Goal: Task Accomplishment & Management: Manage account settings

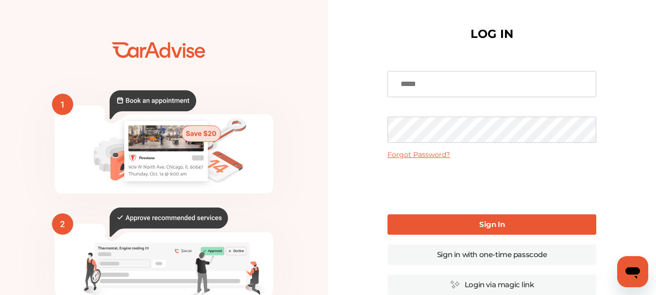
click at [448, 85] on input at bounding box center [491, 84] width 209 height 26
type input "**********"
click at [494, 226] on b "Sign In" at bounding box center [491, 223] width 25 height 9
click at [387, 136] on div "**********" at bounding box center [491, 236] width 222 height 453
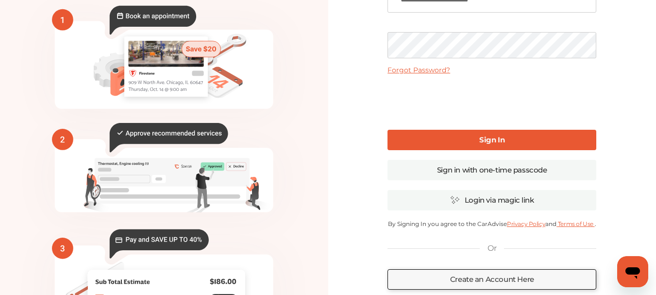
scroll to position [97, 0]
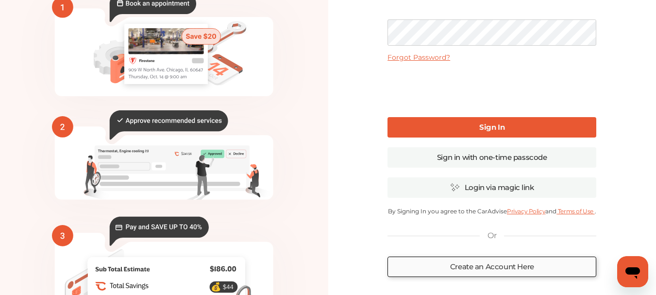
click at [495, 269] on link "Create an Account Here" at bounding box center [491, 266] width 209 height 20
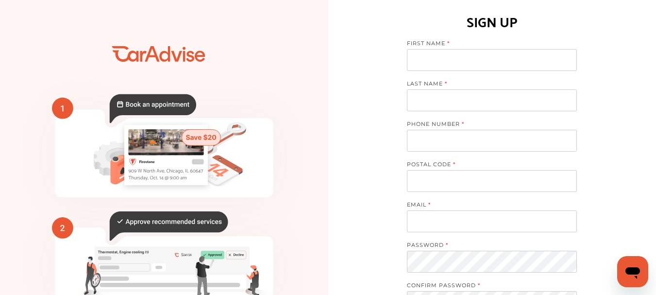
click at [453, 58] on input at bounding box center [492, 60] width 170 height 22
type input "**********"
type input "*****"
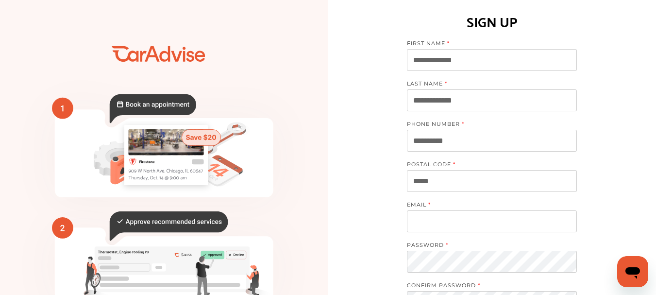
type input "**********"
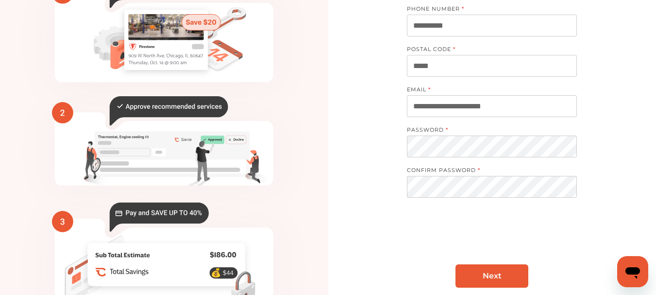
scroll to position [186, 0]
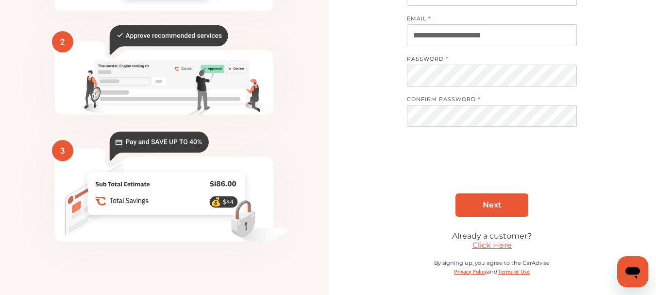
click at [480, 209] on link "Next" at bounding box center [491, 204] width 73 height 23
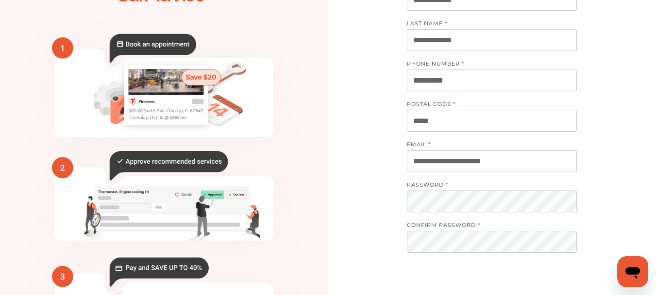
scroll to position [0, 0]
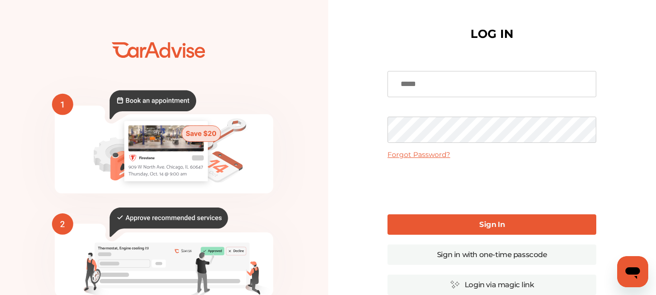
scroll to position [97, 0]
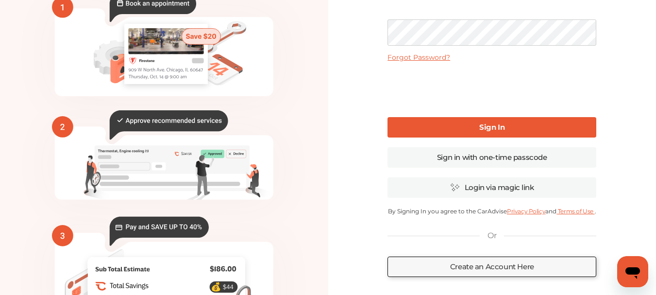
type input "**********"
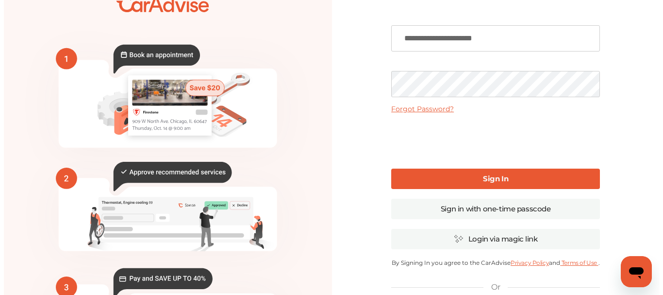
scroll to position [0, 0]
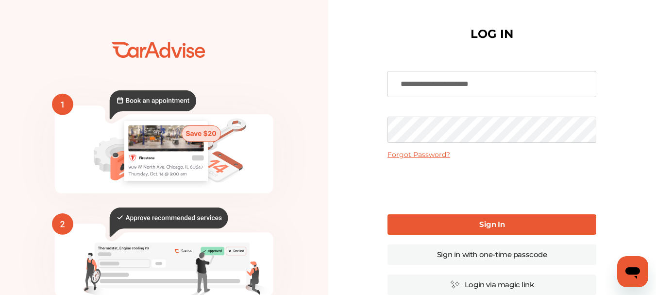
click at [352, 138] on div "**********" at bounding box center [492, 236] width 328 height 473
click at [400, 153] on link "Forgot Password?" at bounding box center [418, 154] width 63 height 9
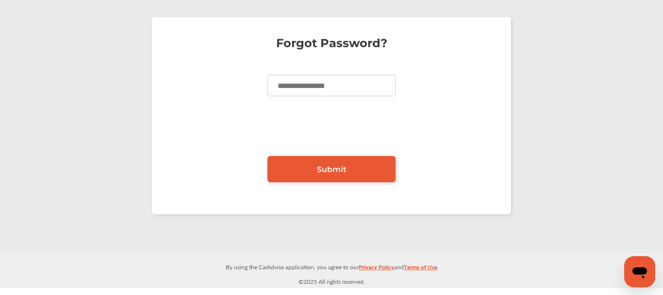
click at [329, 86] on input at bounding box center [331, 85] width 128 height 21
type input "**********"
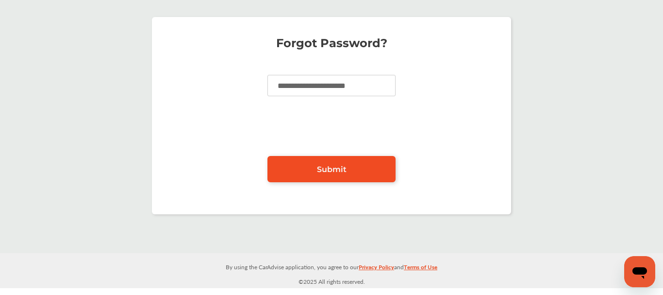
click at [335, 171] on span "Submit" at bounding box center [332, 169] width 30 height 9
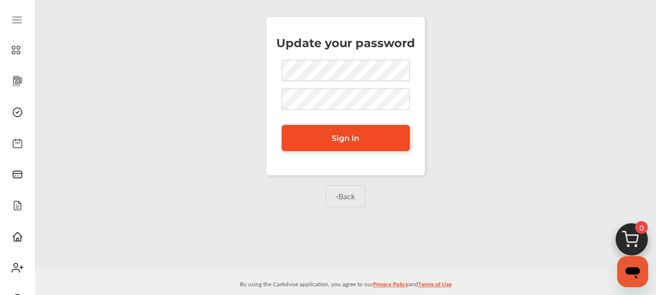
click at [346, 140] on span "Sign In" at bounding box center [345, 137] width 28 height 9
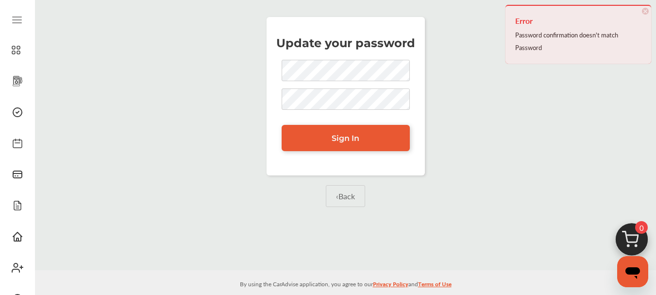
click at [263, 79] on div "Update your password Sign In ‹ Back" at bounding box center [345, 123] width 616 height 233
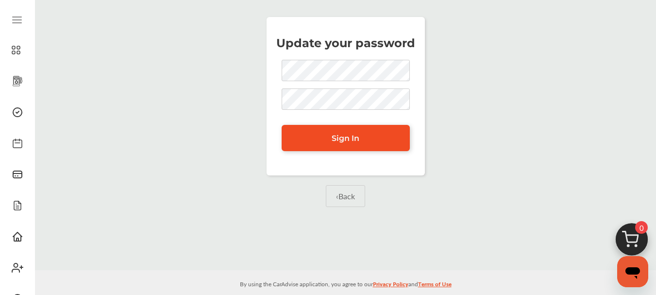
click at [337, 139] on span "Sign In" at bounding box center [345, 137] width 28 height 9
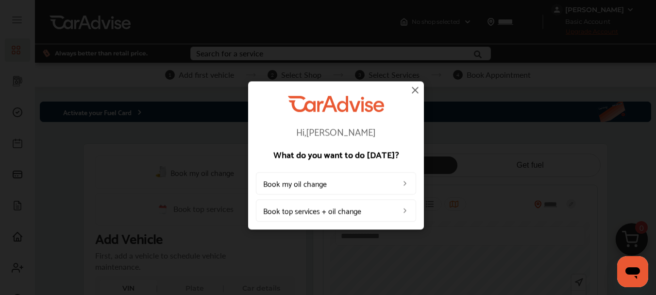
click at [414, 91] on img at bounding box center [415, 90] width 12 height 12
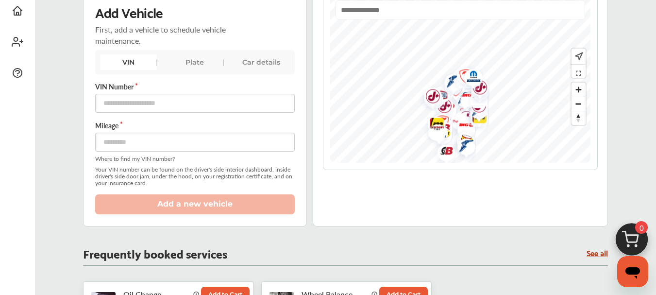
scroll to position [243, 0]
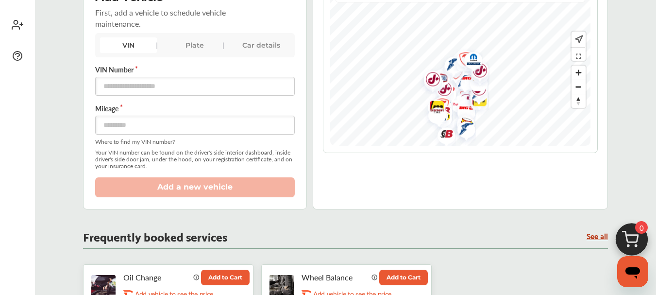
click at [254, 46] on div "Car details" at bounding box center [261, 45] width 57 height 16
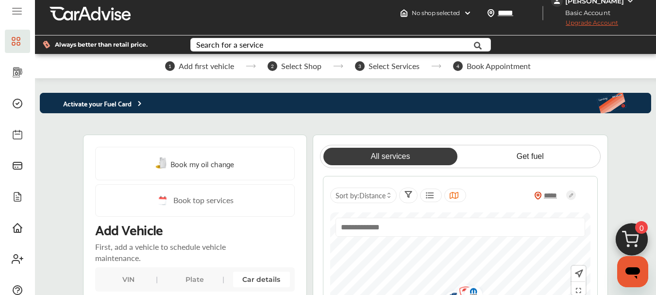
scroll to position [0, 0]
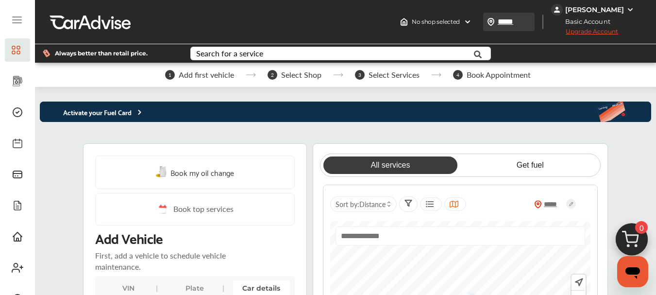
click at [512, 22] on input "*****" at bounding box center [519, 21] width 45 height 10
drag, startPoint x: 529, startPoint y: 22, endPoint x: 505, endPoint y: 25, distance: 24.4
click at [505, 25] on input "*****" at bounding box center [518, 21] width 45 height 10
type input "*****"
click at [630, 10] on img at bounding box center [630, 10] width 8 height 8
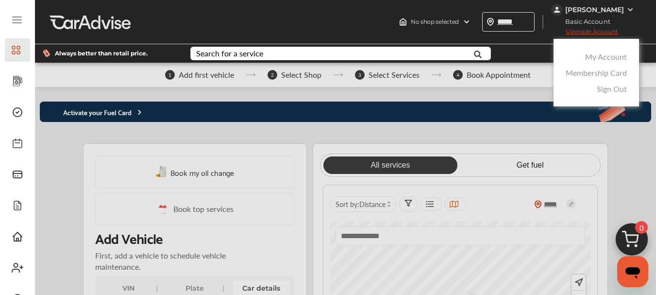
type input "*****"
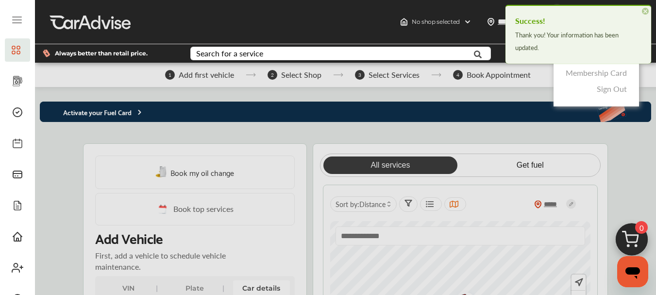
click at [556, 84] on div "My Account Membership Card Sign Out" at bounding box center [595, 72] width 85 height 67
click at [557, 102] on div "My Account Membership Card Sign Out" at bounding box center [595, 72] width 85 height 67
click at [602, 97] on div "My Account Membership Card Sign Out" at bounding box center [595, 72] width 85 height 67
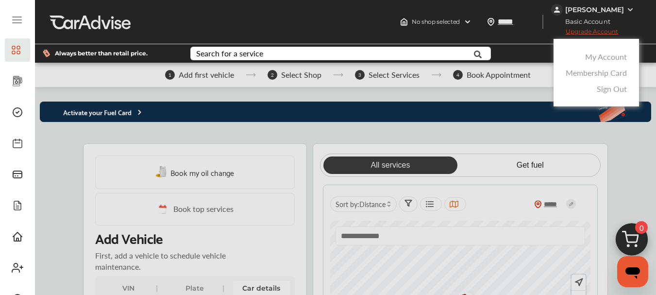
click at [600, 57] on link "My Account" at bounding box center [606, 56] width 42 height 11
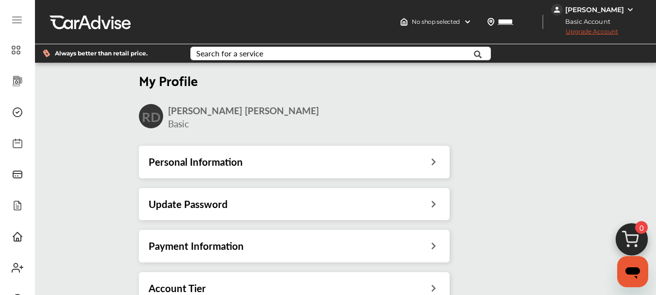
click at [436, 163] on icon at bounding box center [433, 160] width 9 height 10
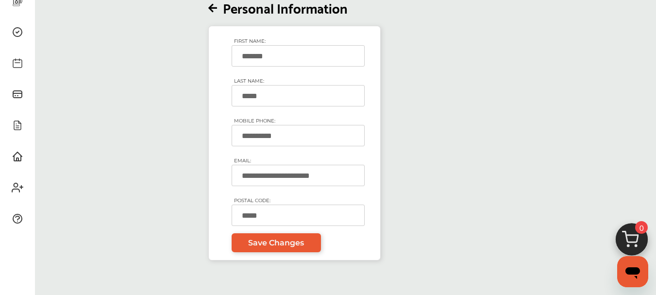
scroll to position [97, 0]
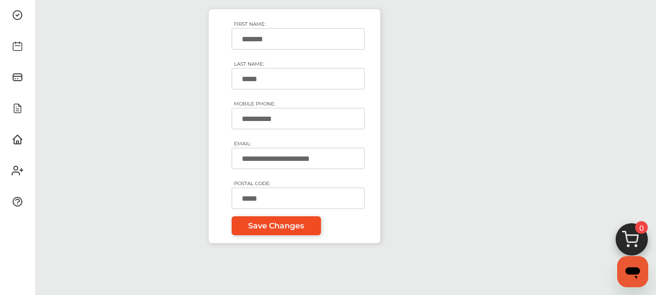
click at [280, 230] on span "Save Changes" at bounding box center [276, 225] width 56 height 9
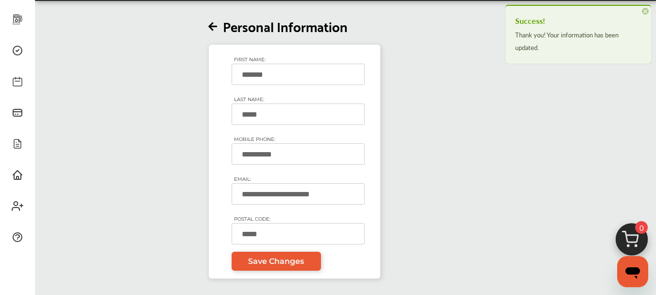
scroll to position [0, 0]
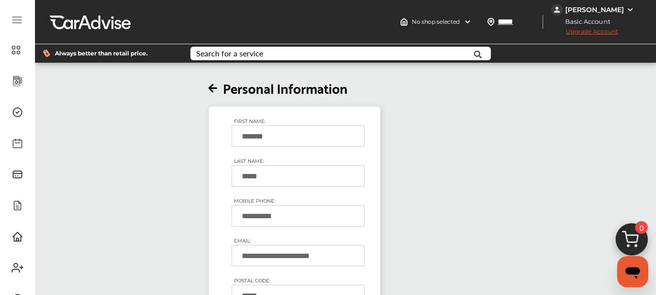
click at [215, 87] on icon at bounding box center [212, 88] width 9 height 10
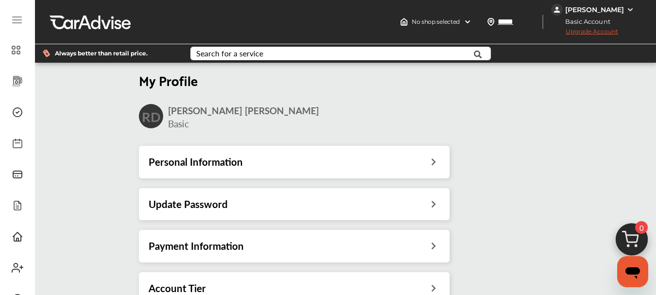
click at [437, 206] on icon at bounding box center [433, 202] width 9 height 10
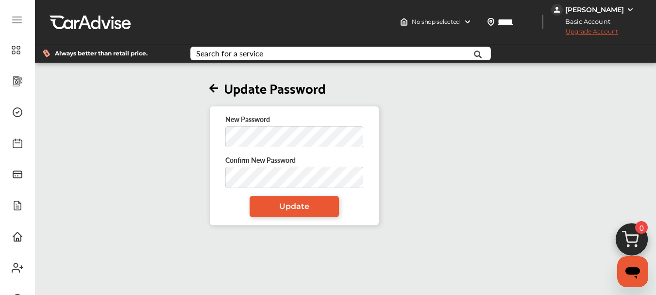
click at [218, 86] on icon at bounding box center [213, 88] width 9 height 10
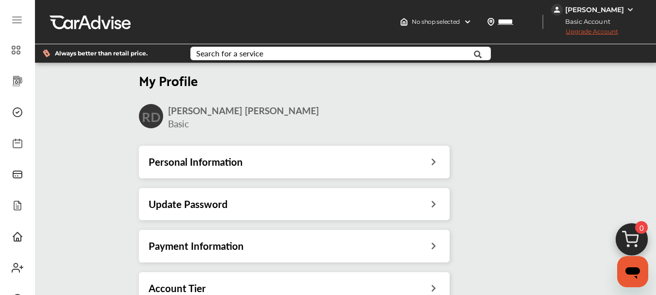
click at [438, 247] on icon at bounding box center [433, 244] width 9 height 10
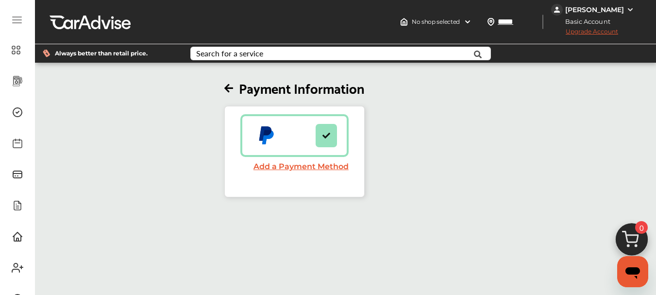
click at [308, 169] on link "Add a Payment Method" at bounding box center [300, 166] width 95 height 9
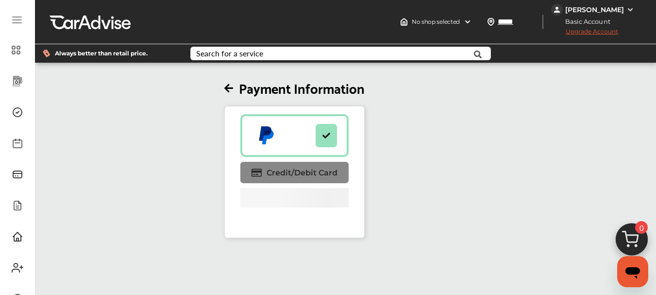
click at [301, 173] on span "Credit/Debit Card" at bounding box center [301, 172] width 71 height 9
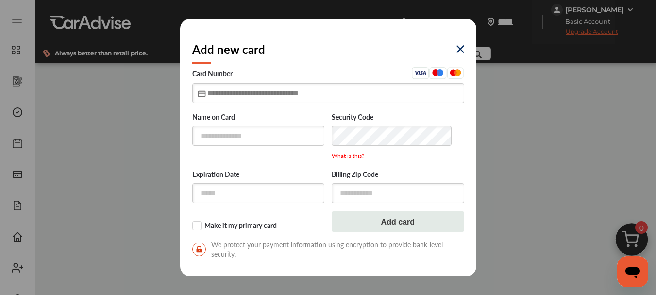
click at [214, 91] on input "text" at bounding box center [328, 93] width 272 height 20
type input "**********"
click at [212, 136] on input "text" at bounding box center [258, 136] width 132 height 20
type input "**********"
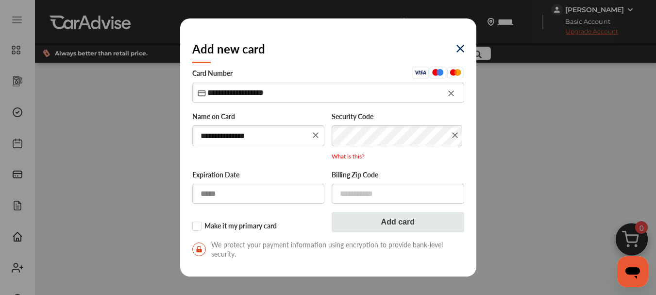
click at [254, 196] on input "text" at bounding box center [258, 193] width 132 height 20
type input "*****"
click at [335, 194] on input "text" at bounding box center [397, 193] width 132 height 20
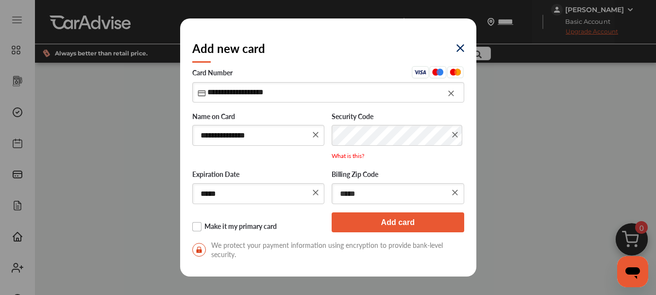
type input "*****"
click at [199, 227] on label "Make it my primary card" at bounding box center [258, 227] width 132 height 10
click at [396, 220] on button "Add card" at bounding box center [397, 222] width 132 height 20
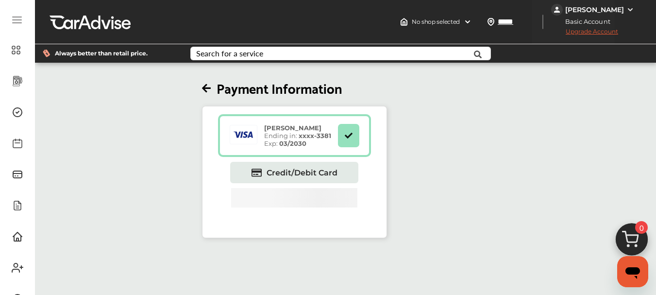
click at [210, 87] on icon at bounding box center [206, 88] width 9 height 10
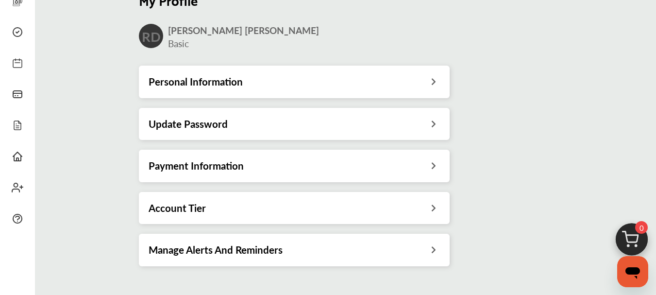
scroll to position [97, 0]
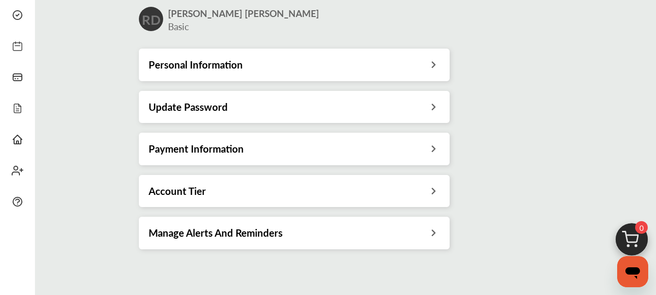
click at [349, 234] on div "Manage Alerts And Reminders" at bounding box center [293, 232] width 291 height 13
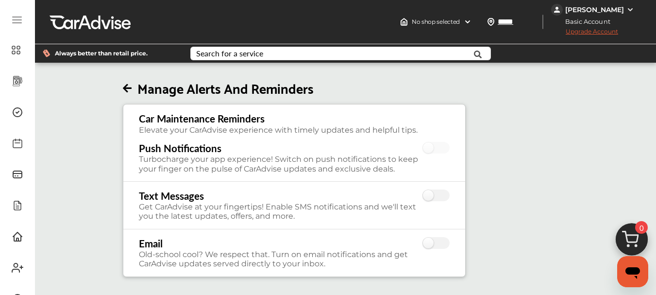
click at [127, 87] on icon at bounding box center [127, 88] width 9 height 10
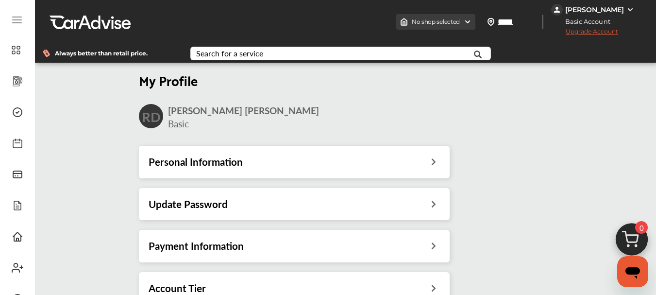
click at [471, 22] on img at bounding box center [467, 22] width 8 height 8
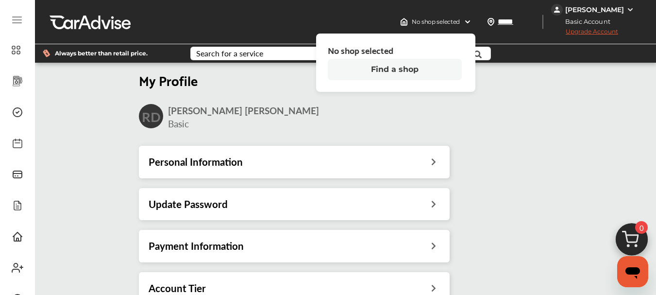
click at [404, 70] on button "Find a shop" at bounding box center [395, 69] width 134 height 21
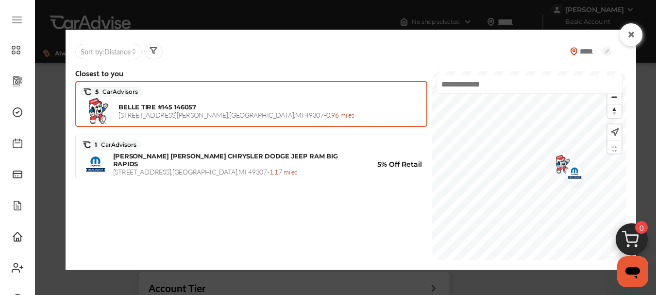
click at [178, 107] on span "BELLE TIRE #145 146057" at bounding box center [156, 107] width 77 height 8
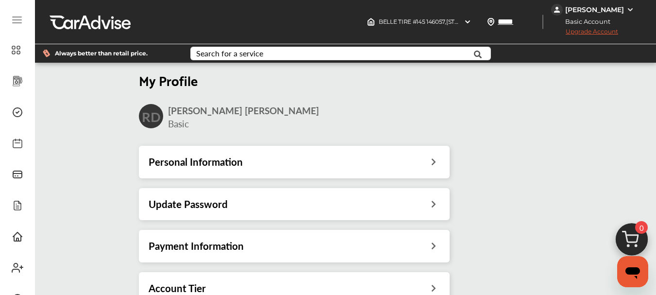
click at [592, 30] on span "Upgrade Account" at bounding box center [584, 34] width 67 height 12
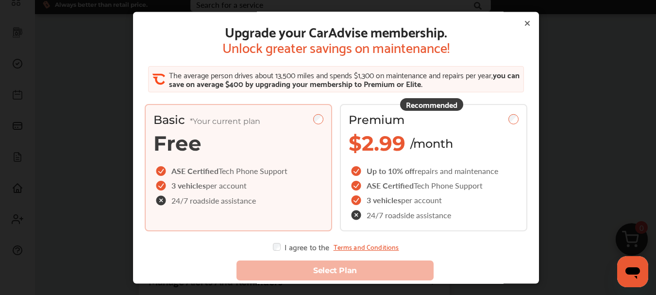
click at [525, 22] on icon at bounding box center [527, 23] width 4 height 4
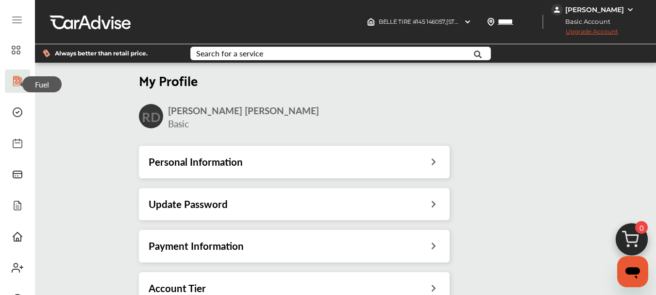
click at [17, 78] on icon at bounding box center [18, 81] width 12 height 12
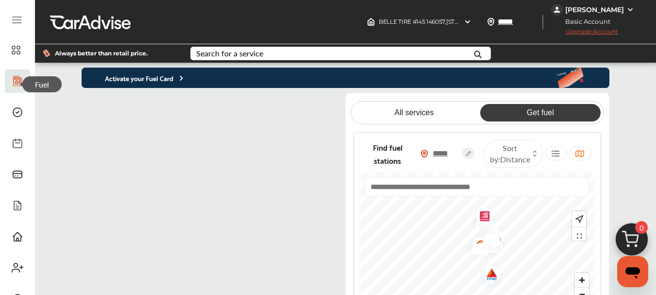
scroll to position [97, 0]
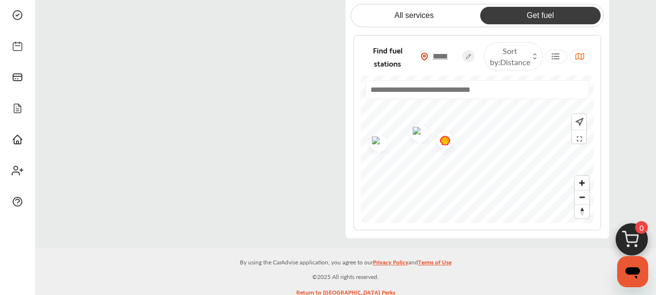
click at [419, 133] on img "Map marker" at bounding box center [416, 132] width 26 height 24
click at [511, 230] on div "All services Get fuel Find fuel stations ***** Sort by : Distance" at bounding box center [477, 117] width 264 height 242
click at [516, 223] on div "Find fuel stations ***** Sort by : Distance" at bounding box center [477, 132] width 248 height 195
click at [512, 226] on div "Find fuel stations ***** Sort by : Distance" at bounding box center [477, 132] width 248 height 195
click at [535, 261] on div "BELLE TIRE #145 146057 , [STREET_ADDRESS][PERSON_NAME] BELLE TIRE #145 146057 […" at bounding box center [345, 242] width 621 height 678
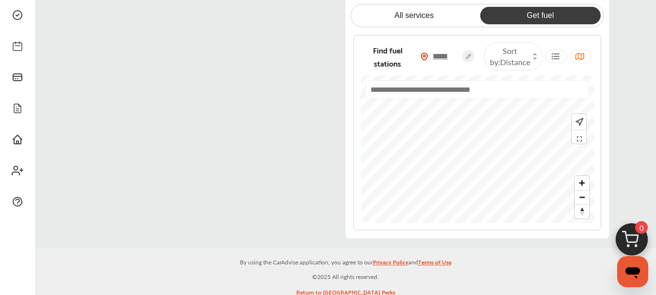
click at [514, 230] on div "All services Get fuel Find fuel stations ***** Sort by : Distance" at bounding box center [477, 117] width 264 height 242
click at [419, 195] on img "Map marker" at bounding box center [415, 189] width 26 height 24
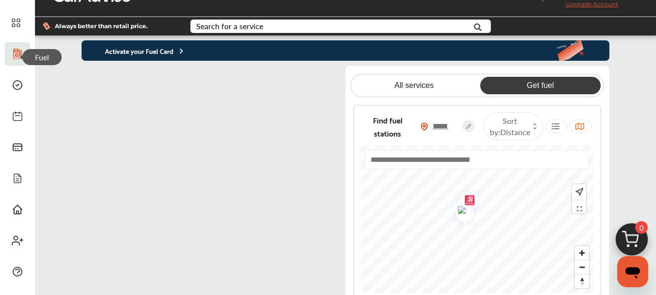
scroll to position [49, 0]
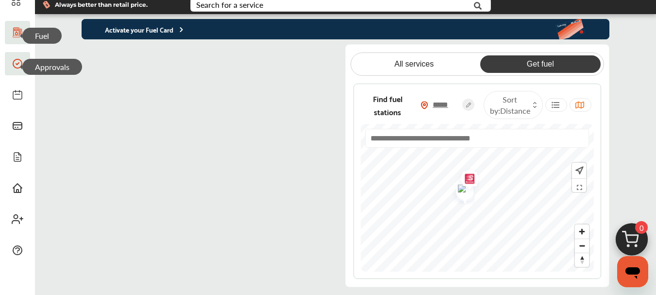
click at [14, 65] on icon at bounding box center [17, 63] width 9 height 9
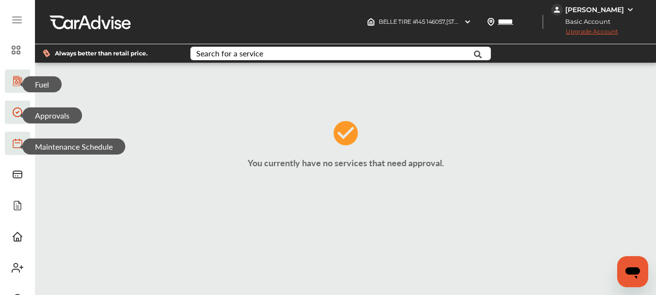
click at [16, 147] on icon at bounding box center [18, 143] width 12 height 12
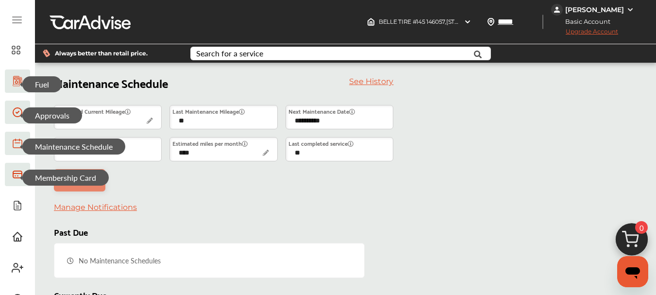
click at [15, 173] on icon at bounding box center [17, 174] width 9 height 7
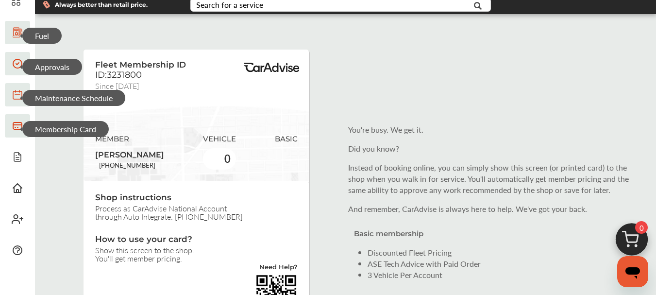
scroll to position [97, 0]
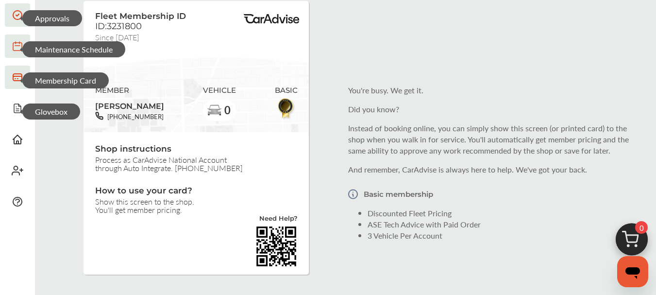
click at [22, 111] on span "Glovebox" at bounding box center [51, 111] width 58 height 16
click at [16, 107] on icon at bounding box center [16, 107] width 0 height 0
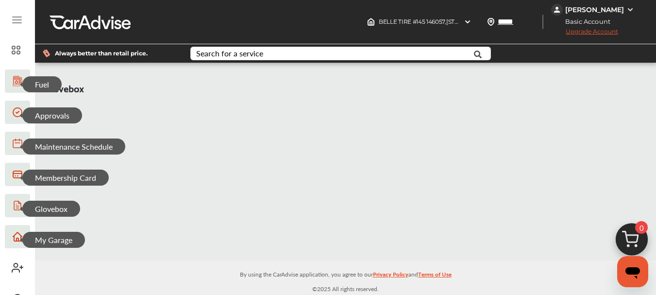
click at [16, 237] on icon at bounding box center [18, 236] width 12 height 12
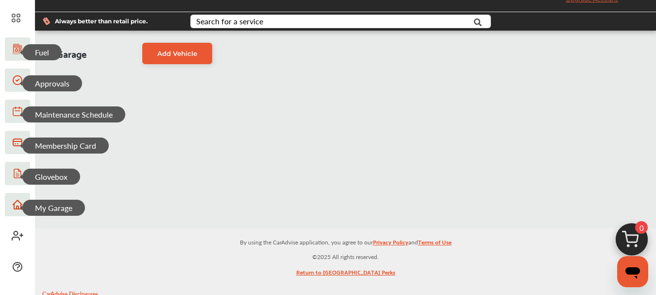
scroll to position [49, 0]
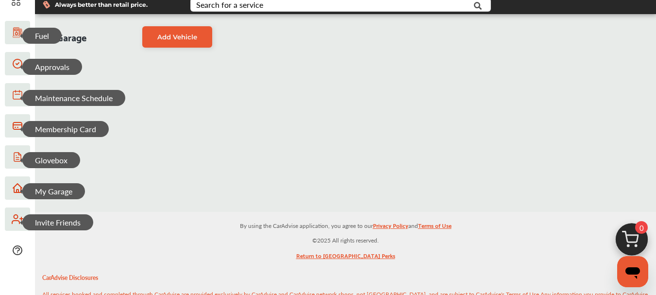
click at [16, 221] on icon at bounding box center [15, 221] width 7 height 3
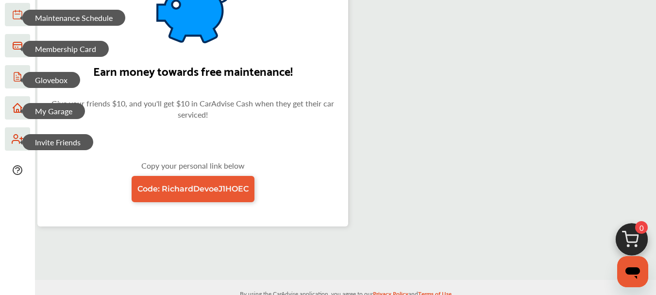
scroll to position [146, 0]
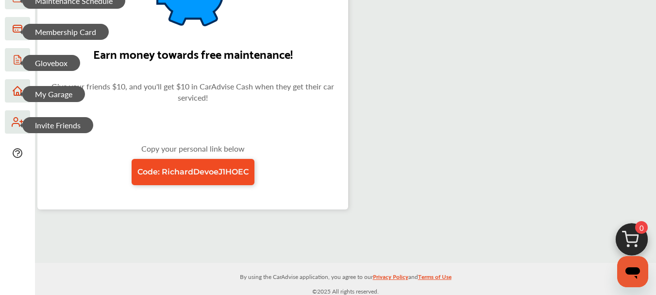
click at [198, 171] on span "Code: RichardDevoeJ1HOEC" at bounding box center [192, 171] width 111 height 9
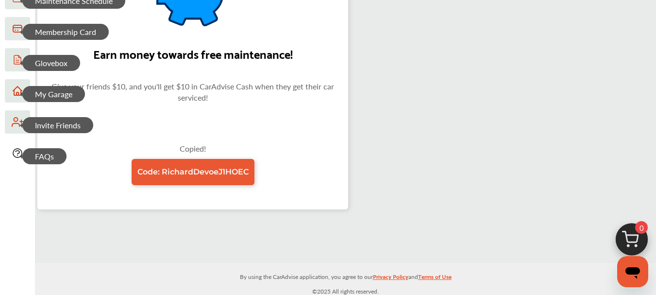
click at [22, 155] on span "FAQs" at bounding box center [44, 156] width 44 height 16
click at [18, 150] on icon at bounding box center [18, 153] width 12 height 12
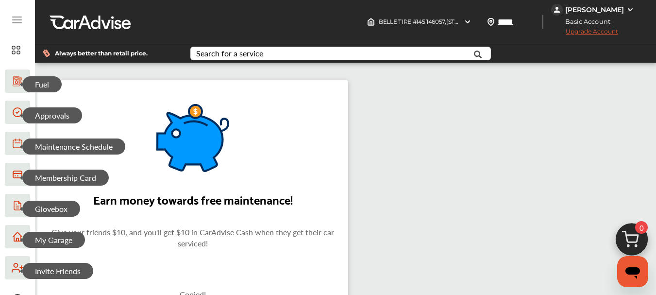
click at [628, 9] on img at bounding box center [630, 10] width 8 height 8
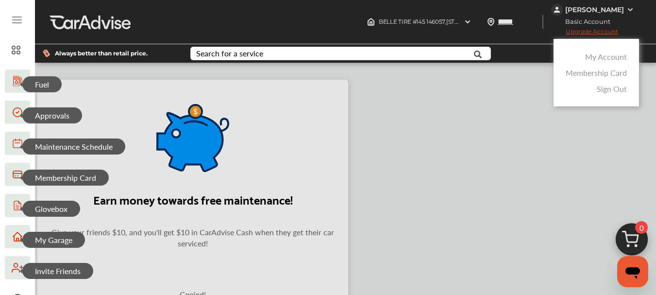
click at [603, 57] on link "My Account" at bounding box center [606, 56] width 42 height 11
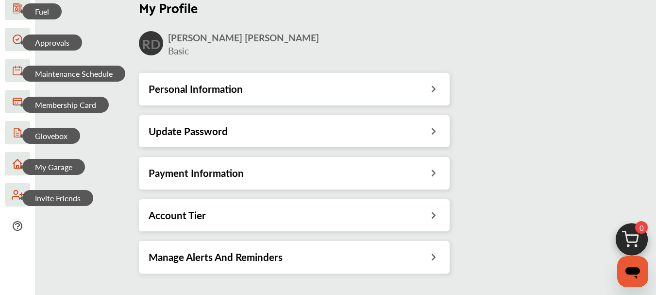
scroll to position [97, 0]
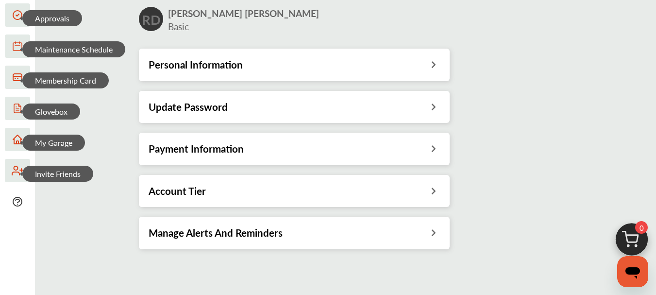
click at [188, 193] on h3 "Account Tier" at bounding box center [176, 190] width 57 height 13
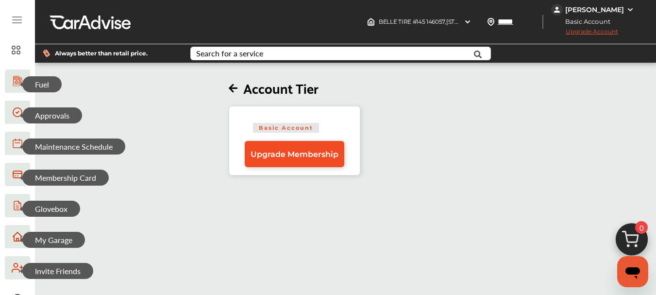
click at [297, 154] on span "Upgrade Membership" at bounding box center [294, 153] width 88 height 9
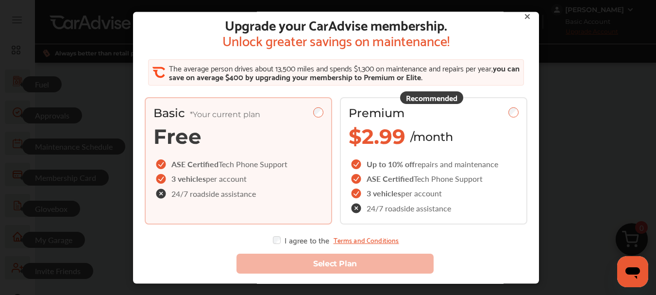
scroll to position [9, 0]
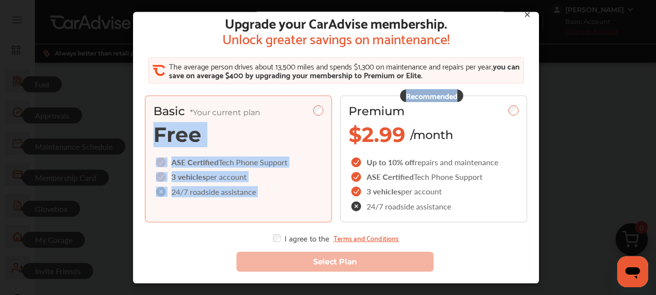
drag, startPoint x: 465, startPoint y: 129, endPoint x: 273, endPoint y: 130, distance: 191.7
click at [273, 130] on div "Basic *Your current plan Free ASE Certified Tech Phone Support 3 vehicles per a…" at bounding box center [336, 158] width 382 height 127
click at [480, 256] on div "Select Plan" at bounding box center [336, 256] width 398 height 45
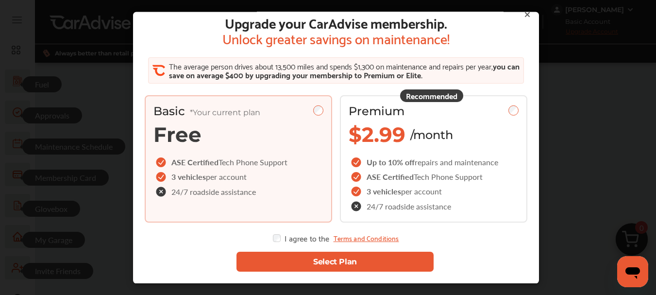
scroll to position [0, 0]
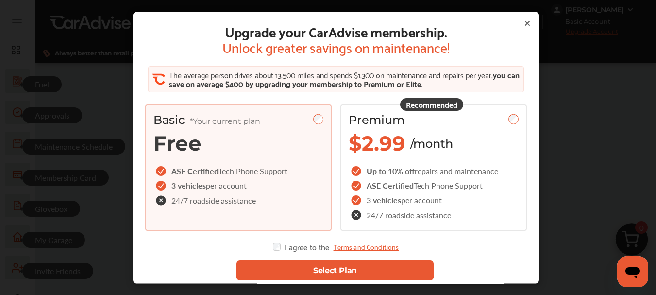
click at [419, 82] on span "you can save on average $400 by upgrading your membership to Premium or Elite." at bounding box center [343, 79] width 350 height 22
click at [419, 86] on span "you can save on average $400 by upgrading your membership to Premium or Elite." at bounding box center [343, 79] width 350 height 22
click at [524, 26] on icon at bounding box center [527, 23] width 8 height 8
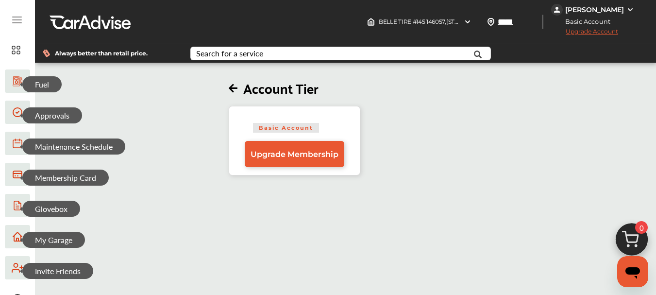
click at [236, 88] on icon at bounding box center [233, 88] width 9 height 10
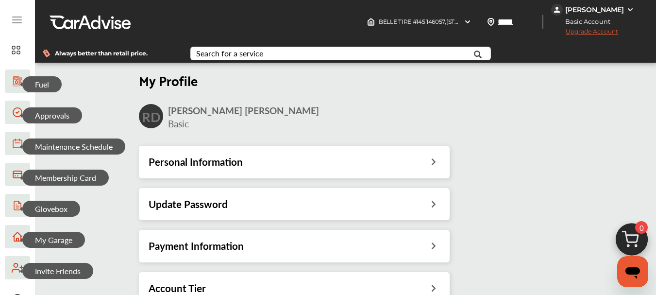
click at [598, 33] on span "Upgrade Account" at bounding box center [584, 34] width 67 height 12
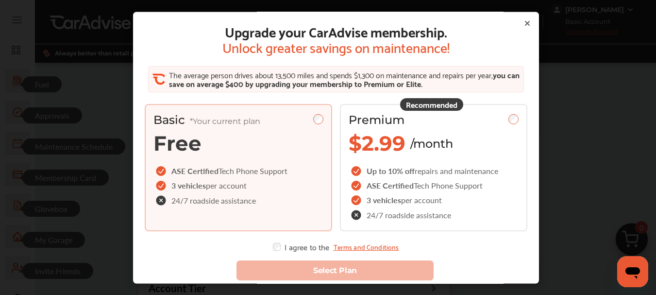
click at [525, 24] on icon at bounding box center [527, 23] width 4 height 4
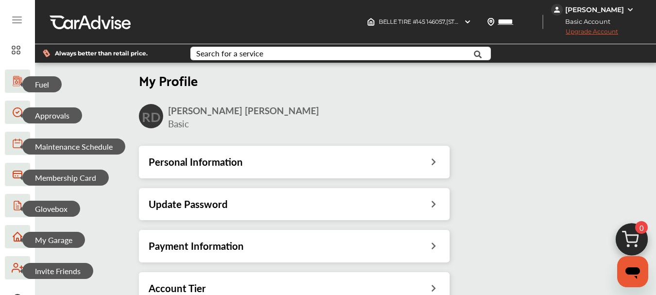
click at [620, 9] on div "[PERSON_NAME]" at bounding box center [594, 9] width 59 height 9
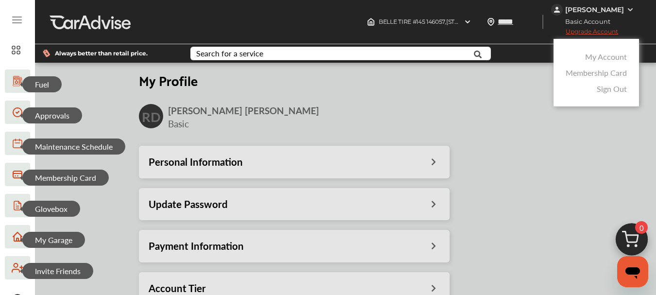
click at [617, 73] on link "Membership Card" at bounding box center [595, 72] width 61 height 11
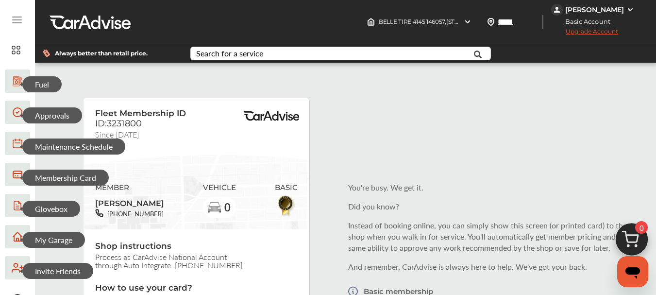
click at [605, 34] on span "Upgrade Account" at bounding box center [584, 34] width 67 height 12
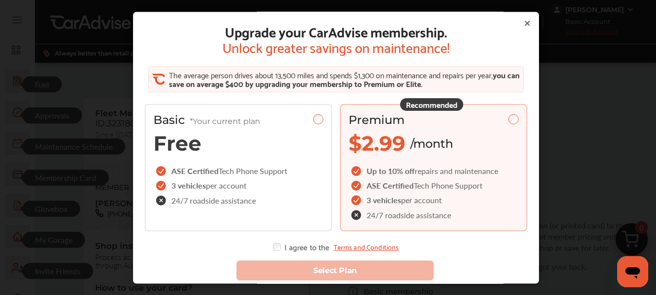
click at [525, 23] on icon at bounding box center [527, 23] width 4 height 4
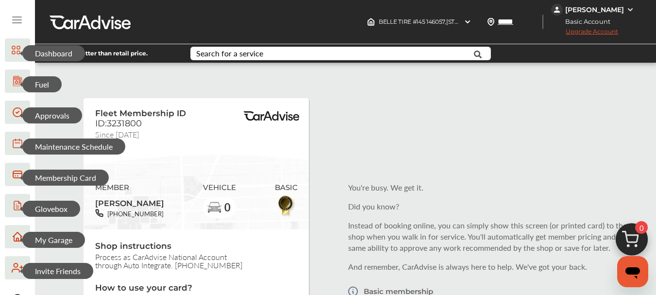
click at [12, 49] on 1303 at bounding box center [13, 47] width 3 height 3
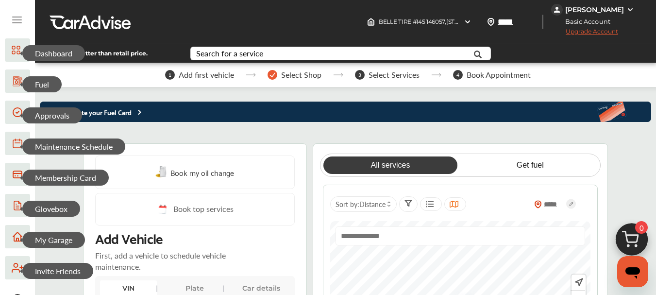
click at [17, 21] on icon at bounding box center [17, 20] width 12 height 12
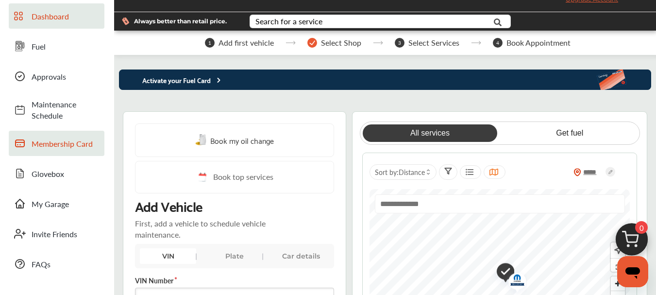
scroll to position [49, 0]
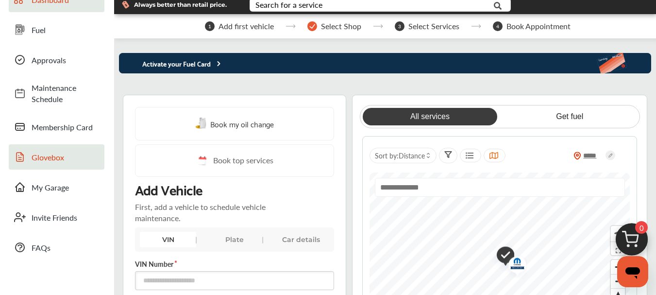
click at [20, 158] on icon at bounding box center [20, 157] width 12 height 12
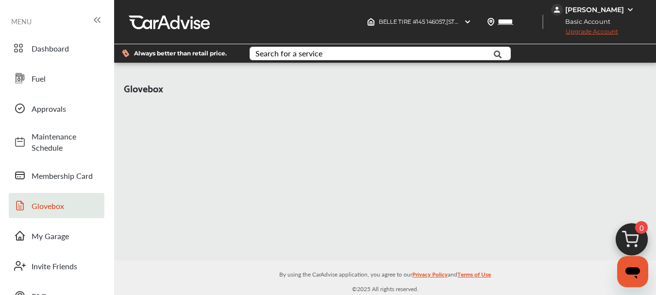
click at [42, 205] on span "Glovebox" at bounding box center [66, 205] width 68 height 11
click at [313, 173] on div "Glovebox" at bounding box center [385, 161] width 542 height 197
click at [632, 268] on icon "Open messaging window" at bounding box center [632, 273] width 15 height 12
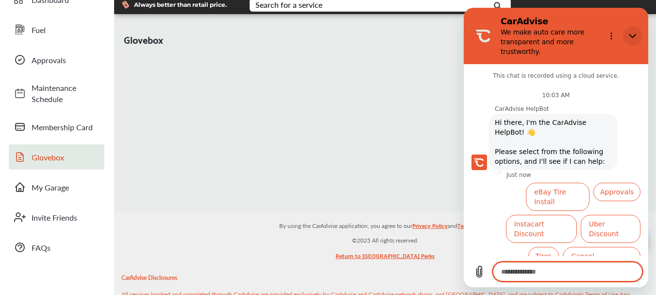
click at [632, 37] on icon "Close" at bounding box center [631, 36] width 7 height 4
type textarea "*"
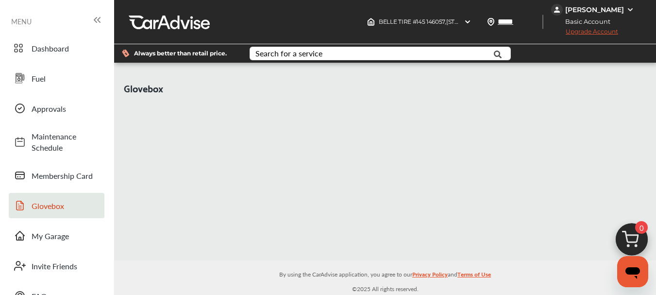
click at [95, 19] on icon at bounding box center [95, 19] width 2 height 5
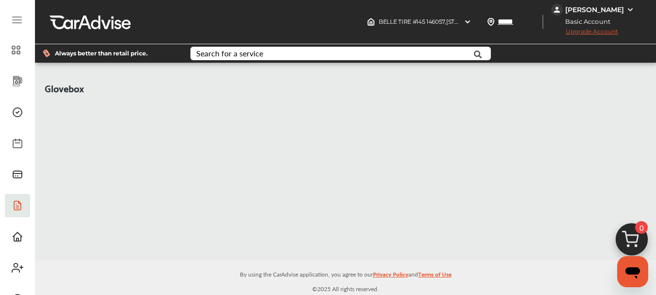
click at [628, 10] on img at bounding box center [630, 10] width 8 height 8
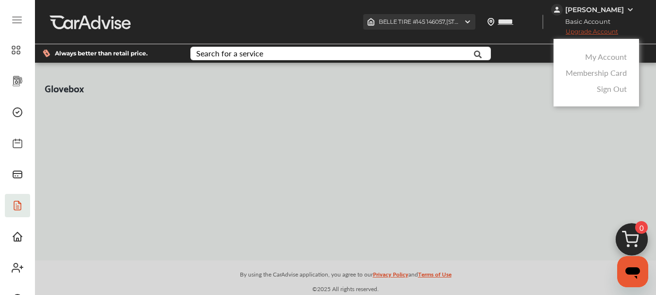
drag, startPoint x: 456, startPoint y: 21, endPoint x: 461, endPoint y: 21, distance: 5.3
click at [456, 21] on div at bounding box center [328, 171] width 656 height 343
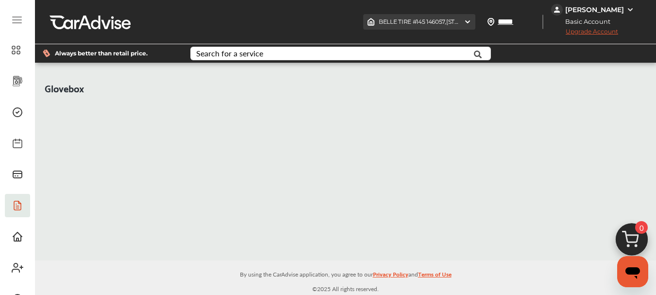
click at [471, 21] on img at bounding box center [467, 22] width 8 height 8
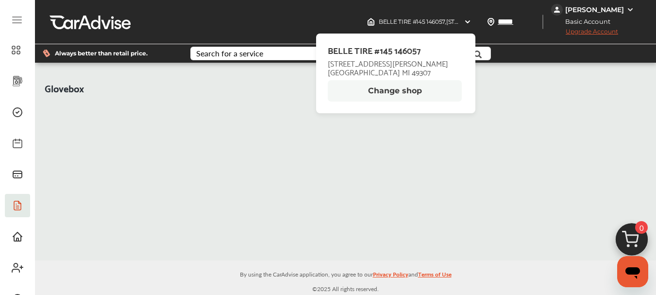
click at [418, 92] on button "Change shop" at bounding box center [395, 90] width 134 height 21
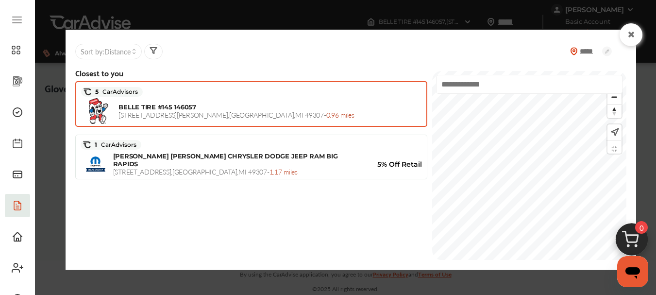
click at [491, 270] on div "***** Sort by : Distance Closest to you 5 CarAdvisors BELLE TIRE #145 146057 [S…" at bounding box center [328, 147] width 656 height 295
click at [490, 276] on div "***** Sort by : Distance Closest to you 5 CarAdvisors BELLE TIRE #145 146057 [S…" at bounding box center [328, 147] width 656 height 295
click at [459, 0] on html "My Account Dashboard Approvals Maintenance Schedule Membership Card Fuel Gloveb…" at bounding box center [328, 147] width 656 height 295
click at [438, 102] on div at bounding box center [529, 165] width 194 height 189
click at [630, 37] on icon at bounding box center [630, 35] width 9 height 8
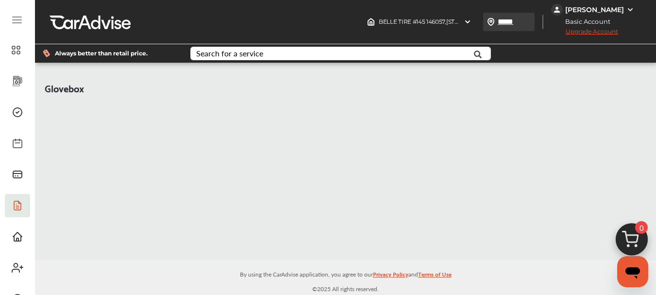
click at [494, 20] on img at bounding box center [491, 22] width 8 height 8
click at [471, 22] on img at bounding box center [467, 22] width 8 height 8
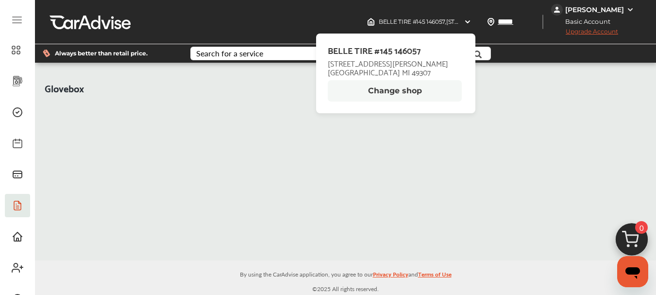
click at [402, 94] on button "Change shop" at bounding box center [395, 90] width 134 height 21
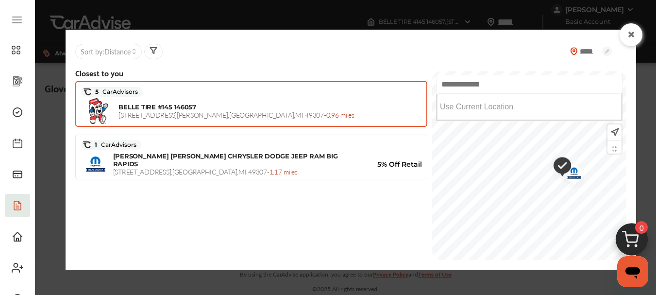
click at [436, 84] on input "text" at bounding box center [529, 84] width 186 height 19
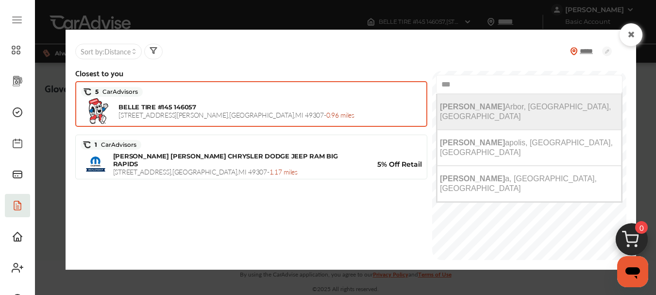
click at [440, 107] on span "[GEOGRAPHIC_DATA], [GEOGRAPHIC_DATA], [GEOGRAPHIC_DATA]" at bounding box center [525, 111] width 171 height 18
type input "**********"
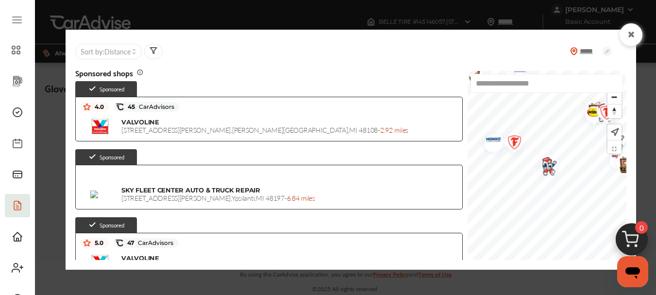
click at [536, 294] on html "My Account Dashboard Approvals Maintenance Schedule Membership Card Fuel Gloveb…" at bounding box center [328, 147] width 656 height 295
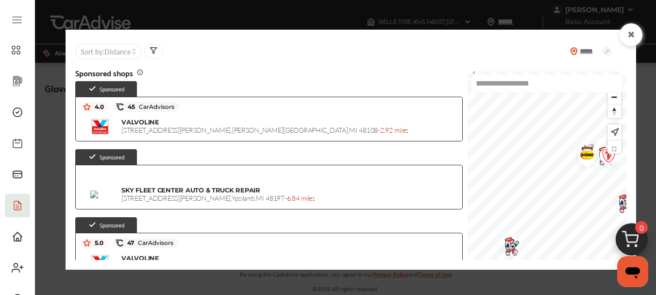
click at [571, 153] on img "Map marker" at bounding box center [584, 156] width 26 height 25
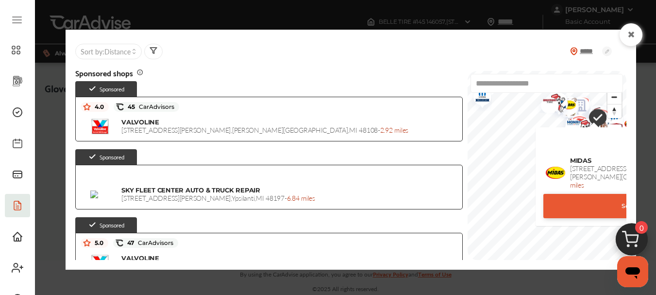
click at [498, 45] on div "***** Sort by : Distance" at bounding box center [350, 51] width 551 height 24
click at [581, 115] on img "Map marker" at bounding box center [593, 118] width 25 height 30
click at [615, 124] on img "Map marker" at bounding box center [628, 125] width 26 height 25
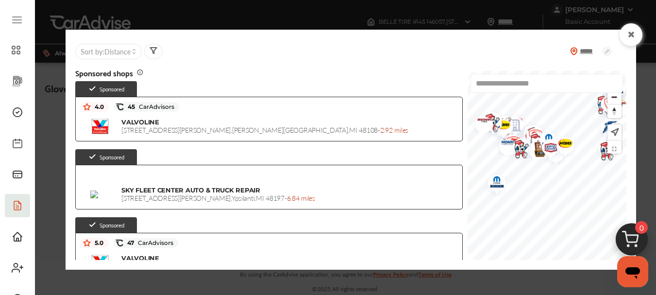
click at [593, 129] on img "Map marker" at bounding box center [606, 128] width 26 height 29
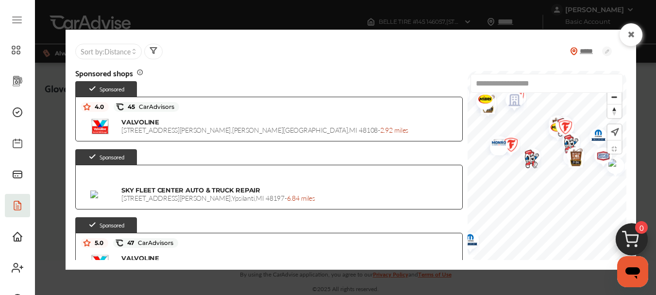
click at [559, 160] on img "Map marker" at bounding box center [572, 158] width 26 height 35
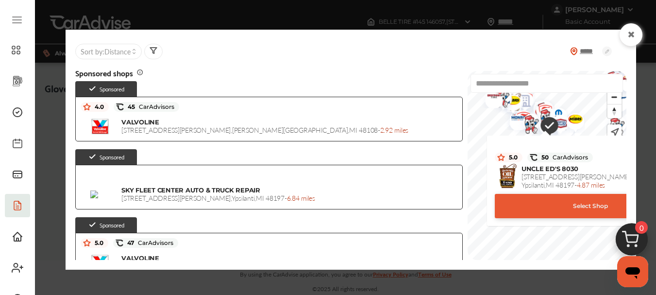
drag, startPoint x: 569, startPoint y: 108, endPoint x: 518, endPoint y: 115, distance: 51.5
click at [601, 115] on img "Map marker" at bounding box center [614, 127] width 26 height 35
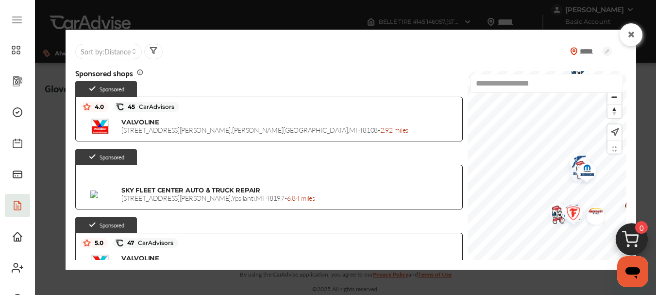
click at [571, 171] on img "Map marker" at bounding box center [584, 171] width 26 height 28
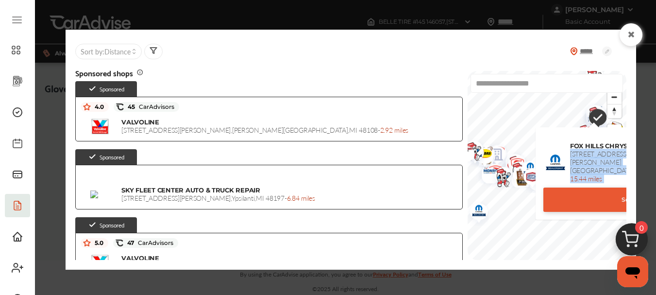
drag, startPoint x: 597, startPoint y: 143, endPoint x: 549, endPoint y: 146, distance: 47.6
click at [550, 148] on div "FOX HILLS CHRYSLER JEEP [STREET_ADDRESS][PERSON_NAME] - 15.44 miles 5% Off Reta…" at bounding box center [638, 162] width 191 height 41
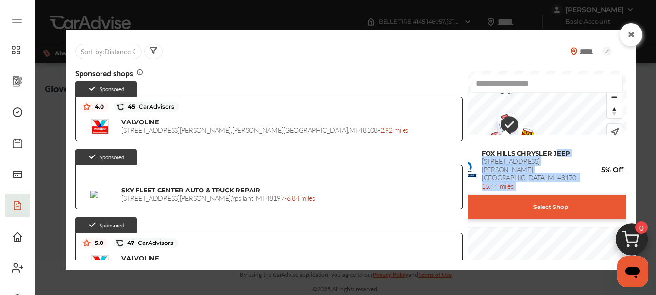
click at [639, 139] on img at bounding box center [644, 142] width 11 height 11
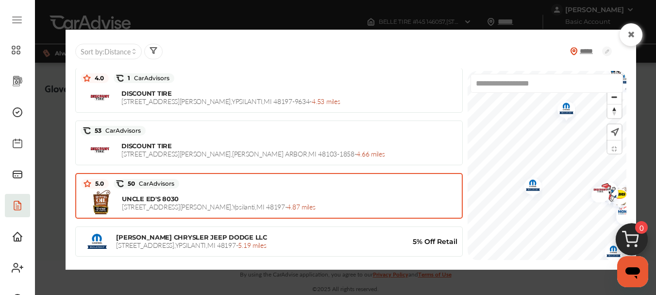
scroll to position [1015, 0]
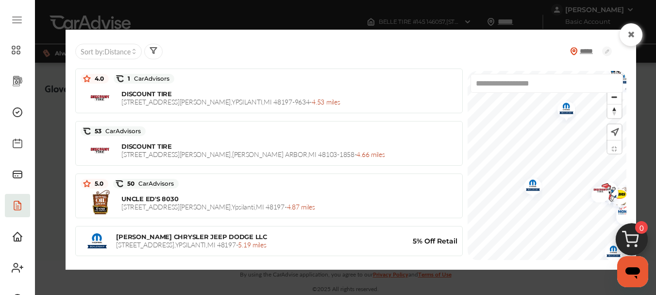
click at [632, 39] on div at bounding box center [630, 34] width 23 height 23
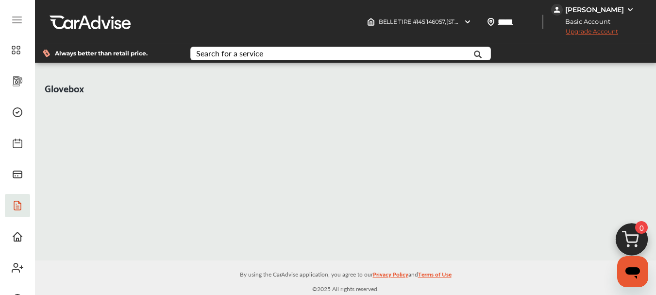
click at [626, 10] on img at bounding box center [630, 10] width 8 height 8
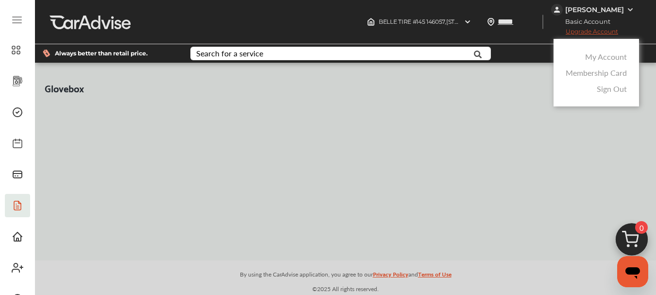
click at [609, 86] on link "Sign Out" at bounding box center [611, 88] width 30 height 11
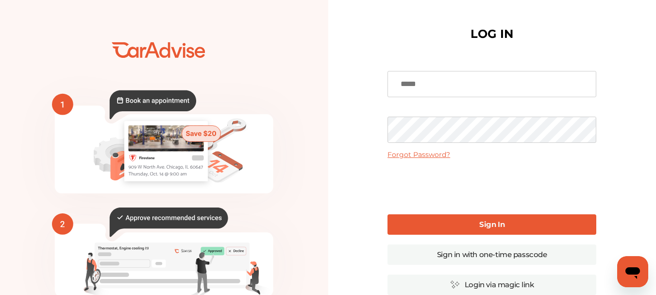
type input "**********"
